Goal: Navigation & Orientation: Find specific page/section

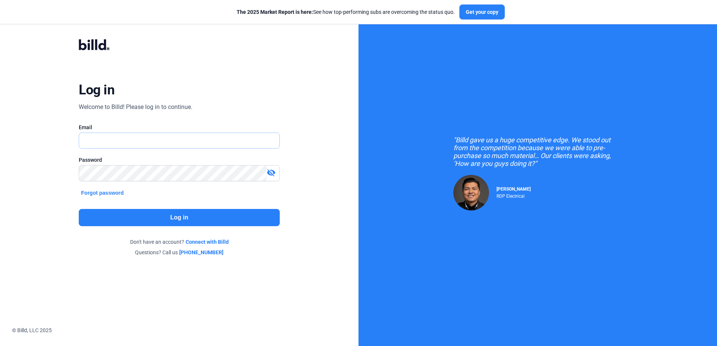
type input "[EMAIL_ADDRESS][DOMAIN_NAME]"
click at [201, 222] on button "Log in" at bounding box center [179, 217] width 200 height 17
